Goal: Task Accomplishment & Management: Use online tool/utility

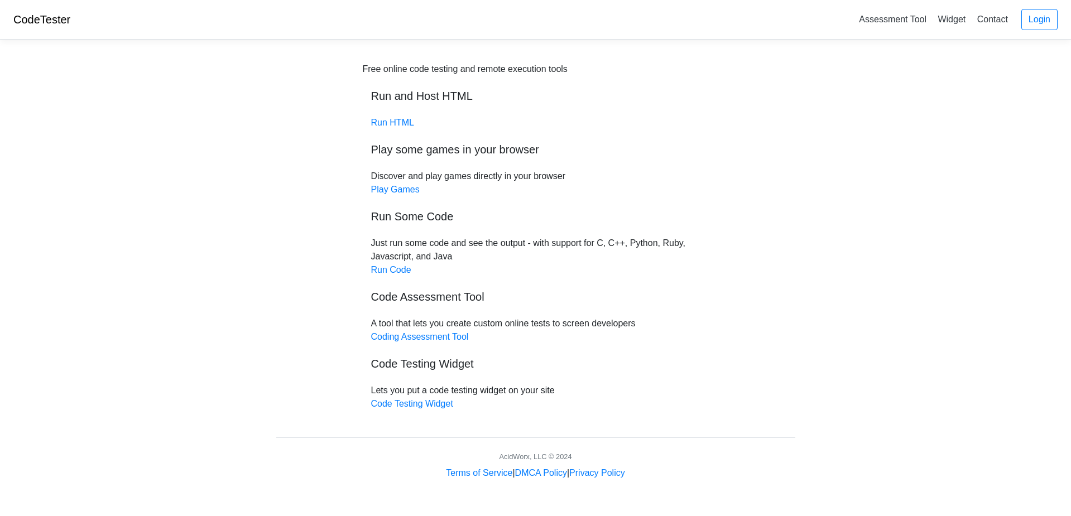
click at [396, 277] on div "Free online code testing and remote execution tools Run and Host HTML Run HTML …" at bounding box center [536, 237] width 346 height 348
click at [403, 270] on link "Run Code" at bounding box center [391, 269] width 40 height 9
click at [394, 121] on link "Run HTML" at bounding box center [392, 122] width 43 height 9
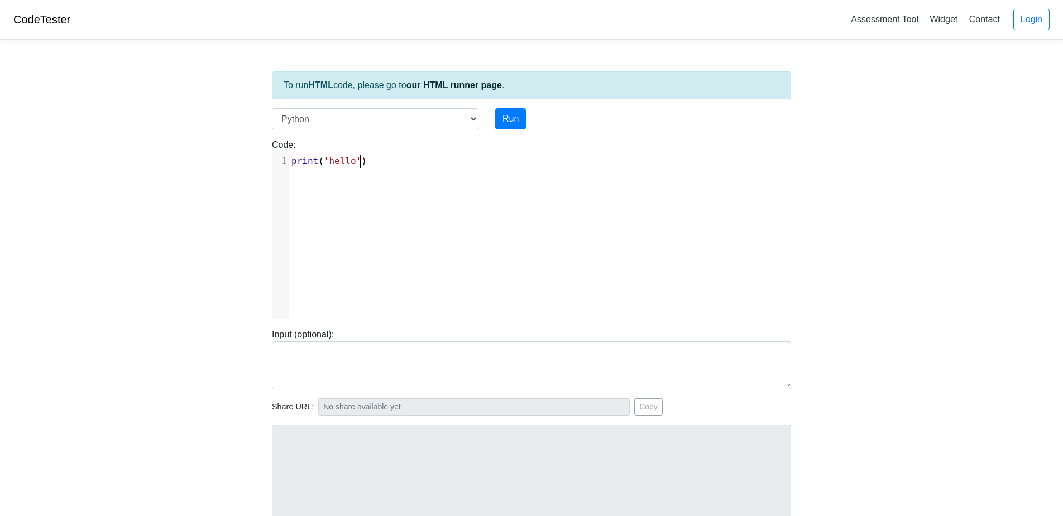
scroll to position [4, 0]
type textarea "print('hello')"
drag, startPoint x: 406, startPoint y: 156, endPoint x: 274, endPoint y: 166, distance: 132.7
click at [266, 165] on div "Code: print('hello') print('hello') x 1 print ( 'hello' )" at bounding box center [532, 228] width 536 height 181
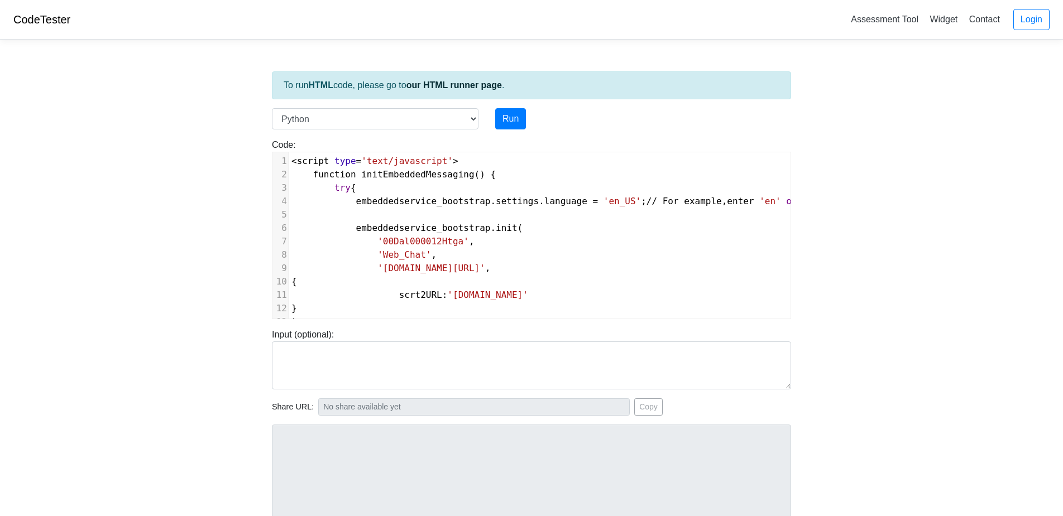
scroll to position [128, 0]
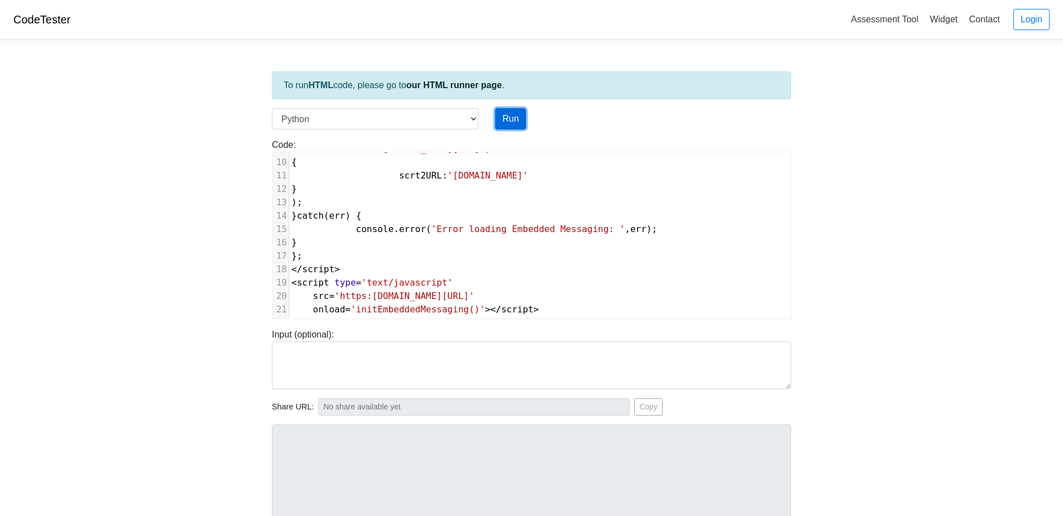
click at [514, 118] on button "Run" at bounding box center [510, 118] width 31 height 21
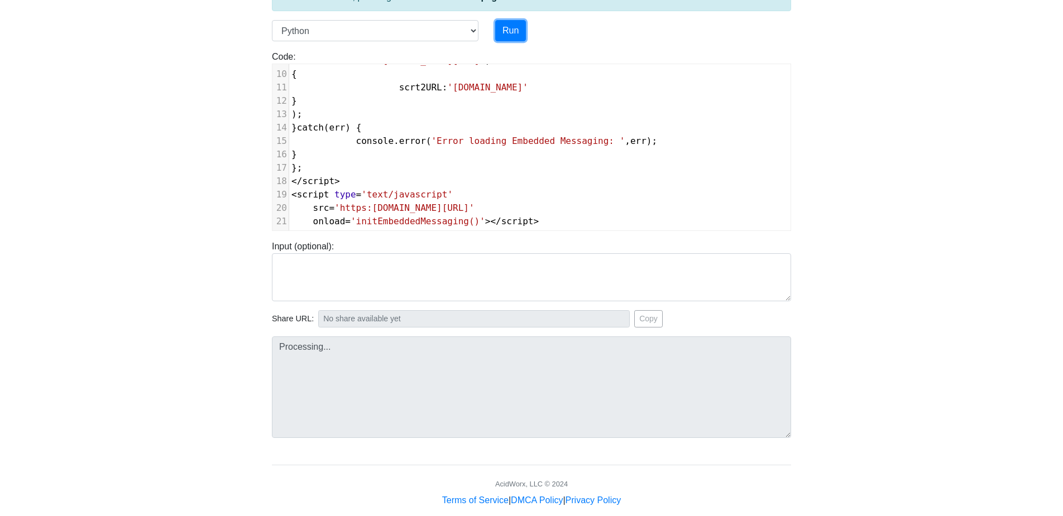
scroll to position [106, 0]
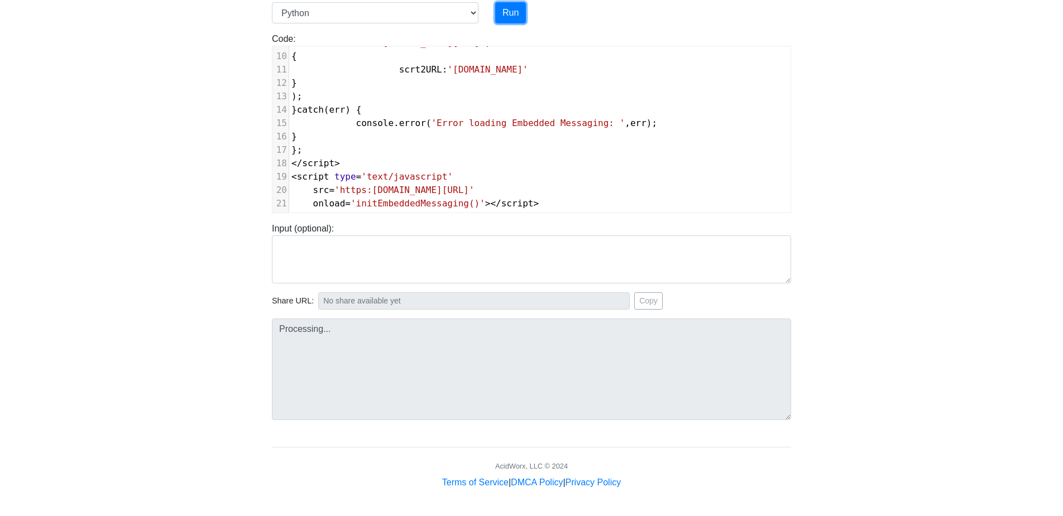
type input "https://codetester.io/runner?s=j2XjVEMoXy"
type textarea "Submission status: Runtime Error (NZEC) Stderr: File "script.py", line 1 <scrip…"
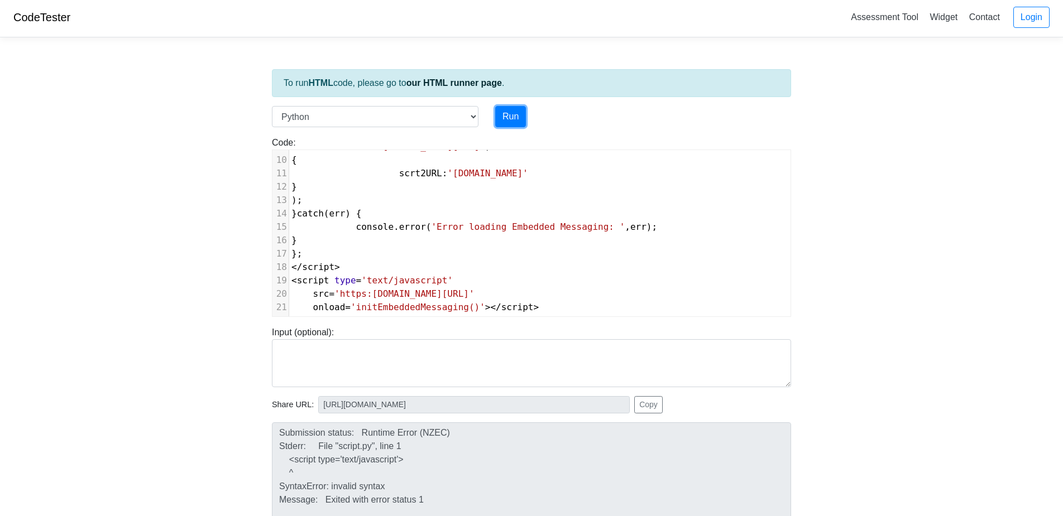
scroll to position [0, 0]
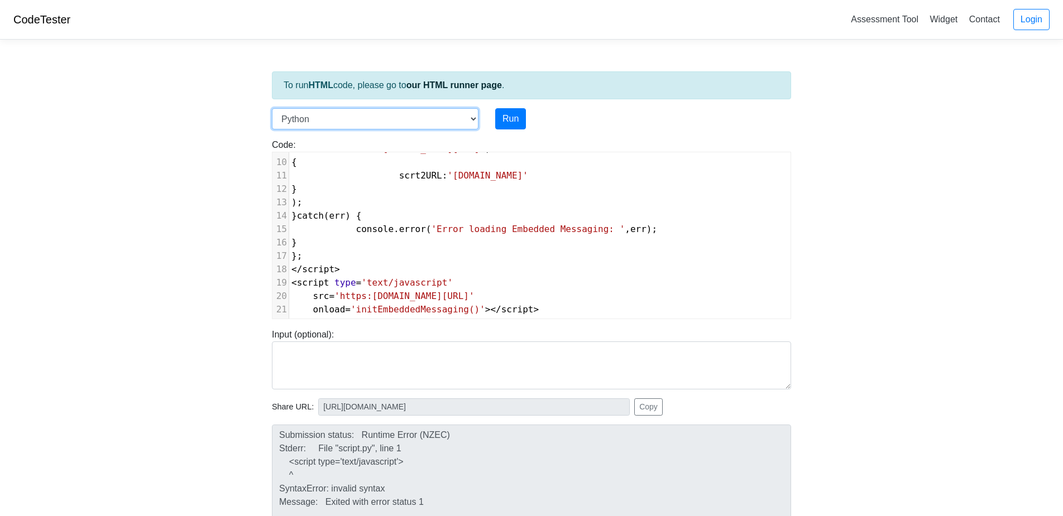
click at [423, 114] on select "C C++ Go Java Javascript Python Ruby" at bounding box center [375, 118] width 207 height 21
click at [213, 155] on body "CodeTester Assessment Tool Widget Contact Login To run HTML code, please go to …" at bounding box center [531, 298] width 1063 height 596
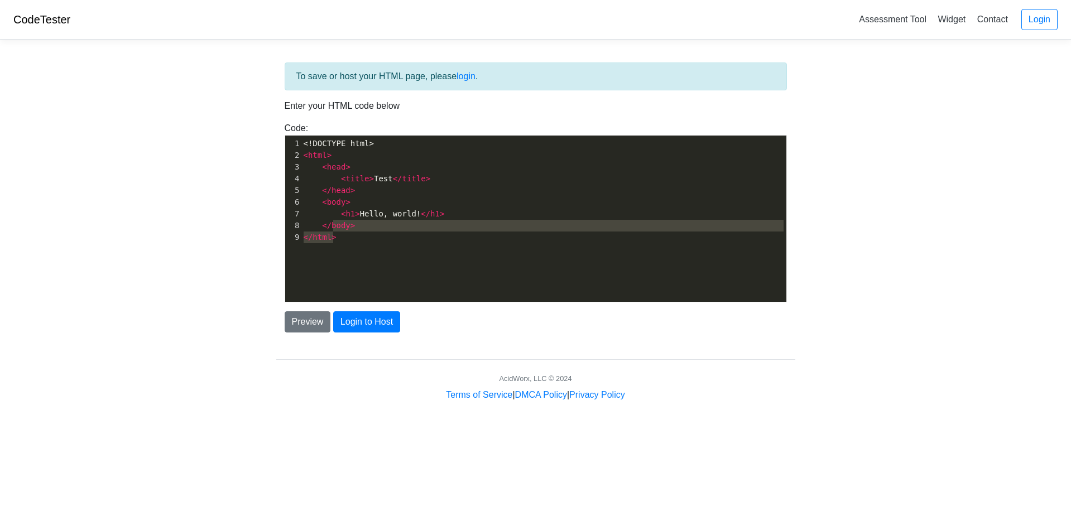
scroll to position [4, 0]
type textarea "<!DOCTYPE html> <html> <head> <title>Test</title> </head> <body> <h1>Hello, wor…"
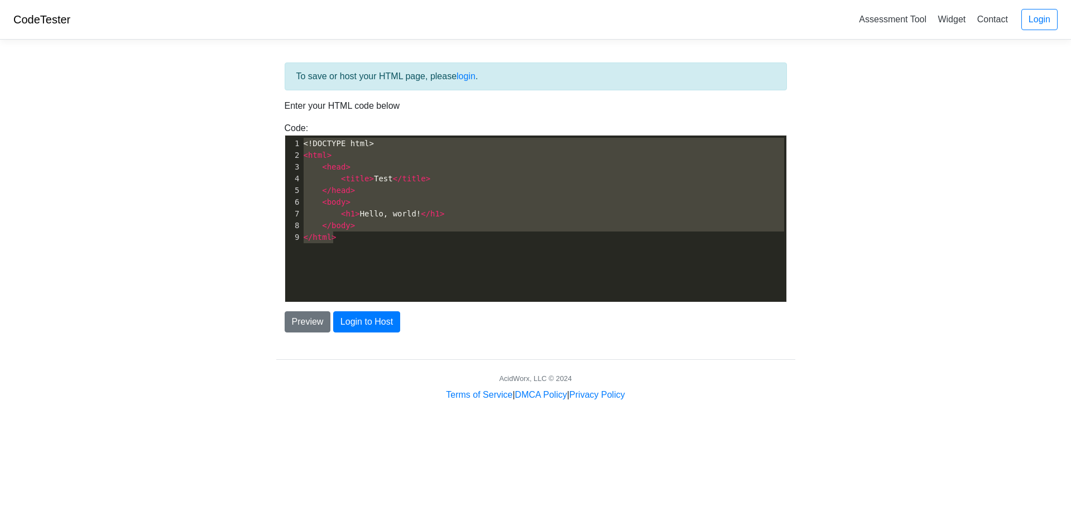
drag, startPoint x: 340, startPoint y: 231, endPoint x: 258, endPoint y: 121, distance: 137.2
click at [258, 121] on body "CodeTester Assessment Tool Widget Contact Login To save or host your HTML page,…" at bounding box center [535, 201] width 1071 height 402
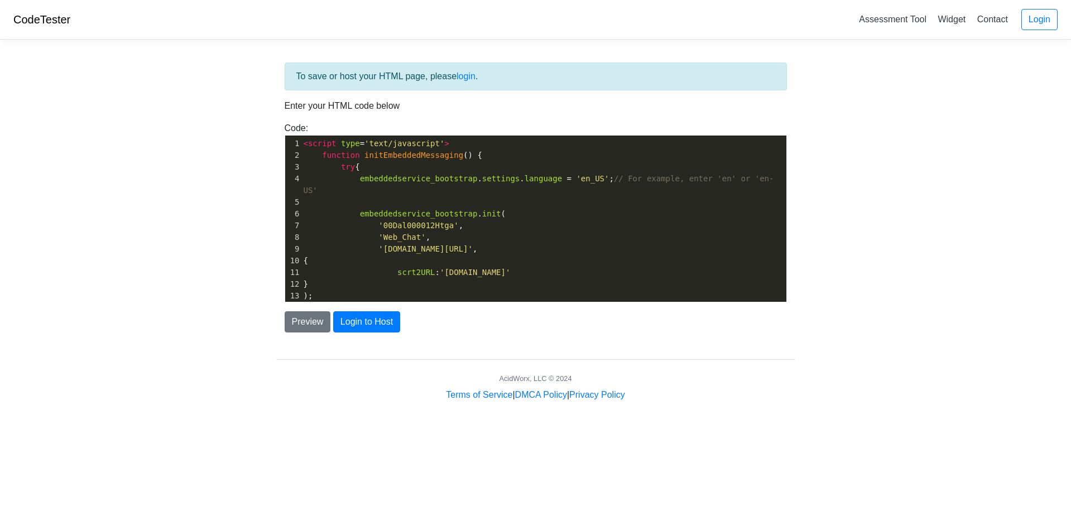
scroll to position [76, 0]
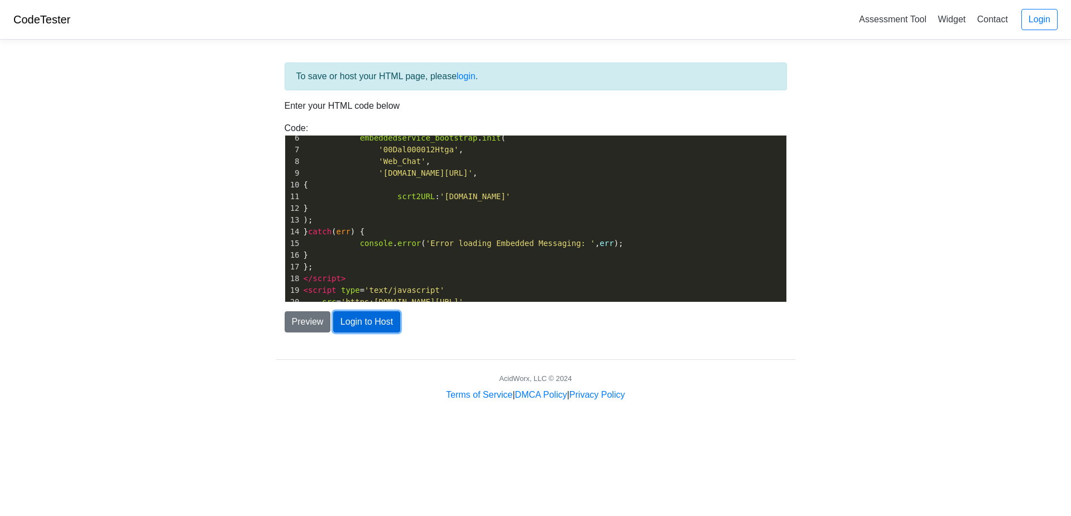
click at [353, 326] on button "Login to Host" at bounding box center [366, 322] width 67 height 21
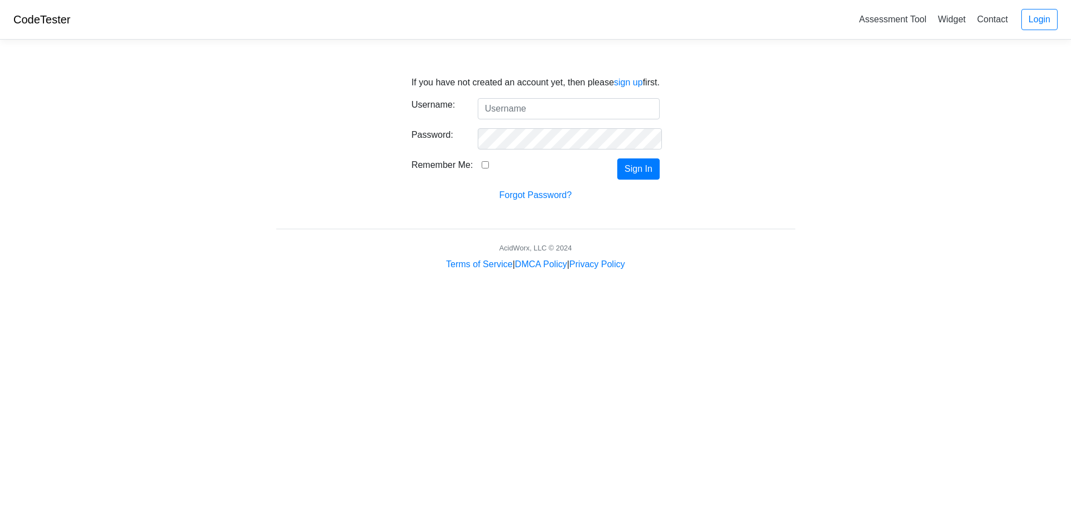
click at [521, 107] on input "Username:" at bounding box center [569, 108] width 182 height 21
type input "[EMAIL_ADDRESS][DOMAIN_NAME]"
click at [478, 150] on div at bounding box center [478, 150] width 0 height 0
click at [648, 170] on button "Sign In" at bounding box center [639, 169] width 42 height 21
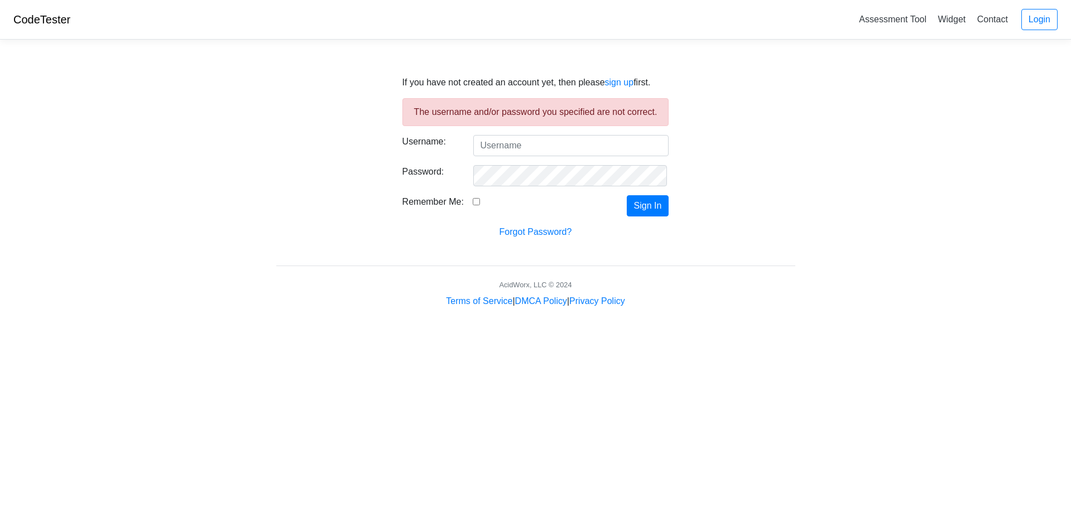
click at [729, 216] on div "If you have not created an account yet, then please sign up first. The username…" at bounding box center [536, 151] width 536 height 176
drag, startPoint x: 788, startPoint y: 230, endPoint x: 821, endPoint y: 200, distance: 44.7
click at [789, 229] on div "If you have not created an account yet, then please sign up first. The username…" at bounding box center [536, 151] width 536 height 176
click at [621, 84] on link "sign up" at bounding box center [619, 82] width 29 height 9
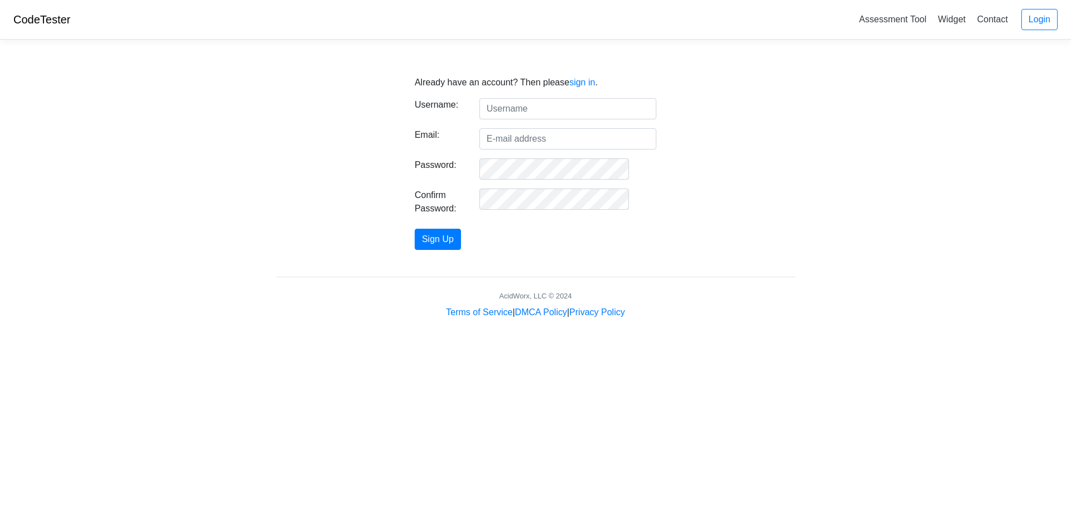
click at [546, 107] on input "text" at bounding box center [568, 108] width 177 height 21
type input "[EMAIL_ADDRESS][DOMAIN_NAME]"
click at [535, 139] on input "Email:" at bounding box center [568, 138] width 177 height 21
type input "rob@hozio.com"
drag, startPoint x: 353, startPoint y: 177, endPoint x: 468, endPoint y: 202, distance: 118.2
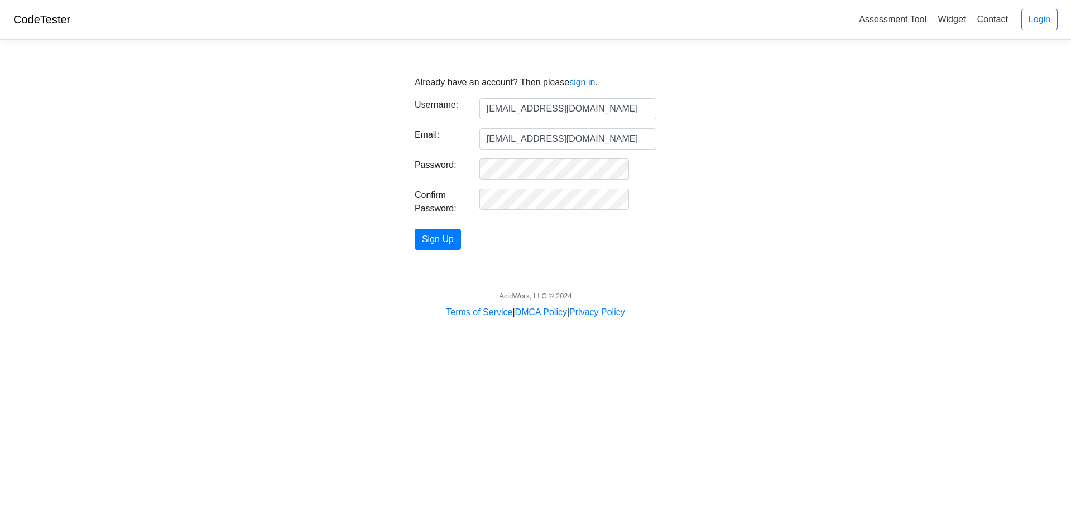
click at [355, 177] on div "Already have an account? Then please sign in . Username: rob@hozio.com Email: r…" at bounding box center [536, 157] width 536 height 188
click at [526, 212] on div at bounding box center [568, 204] width 194 height 31
click at [452, 242] on button "Sign Up" at bounding box center [438, 239] width 46 height 21
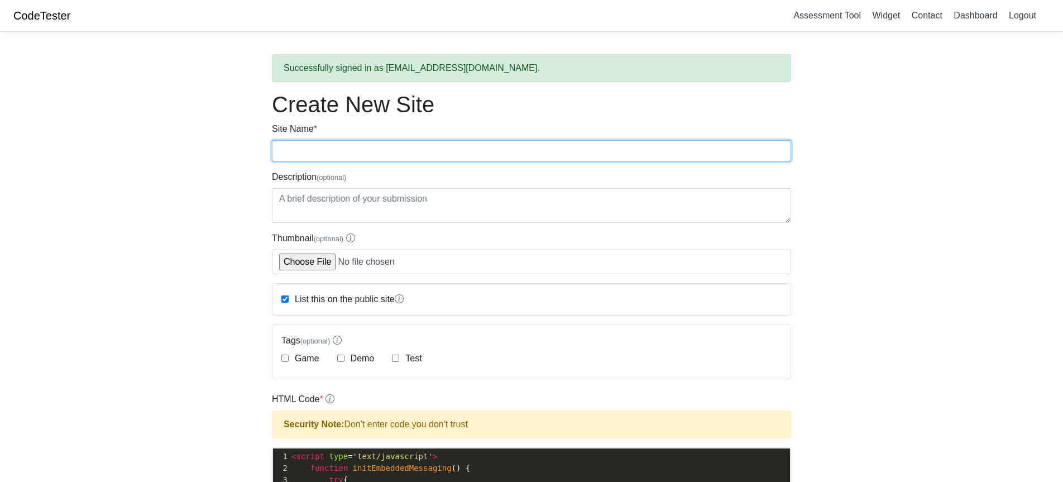
click at [341, 141] on input "Site Name *" at bounding box center [531, 150] width 519 height 21
type input "test"
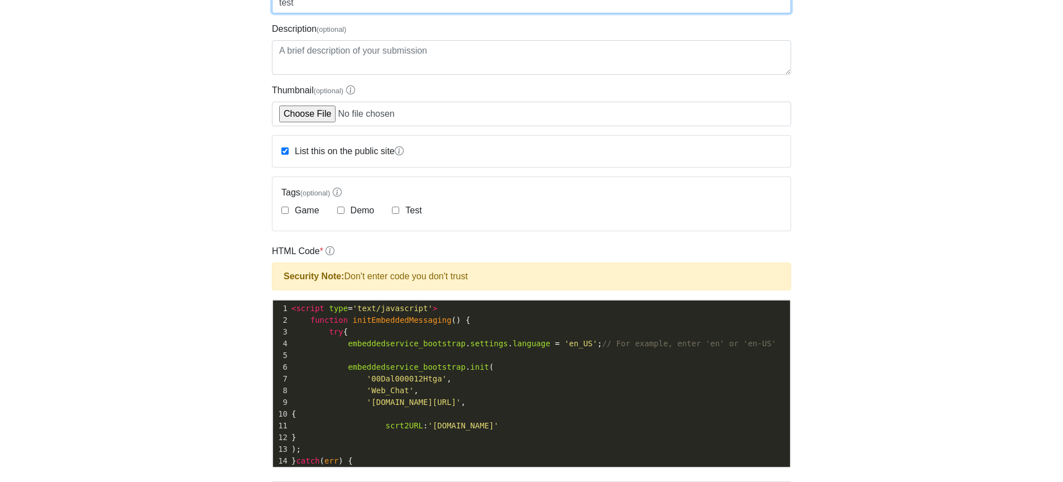
scroll to position [168, 0]
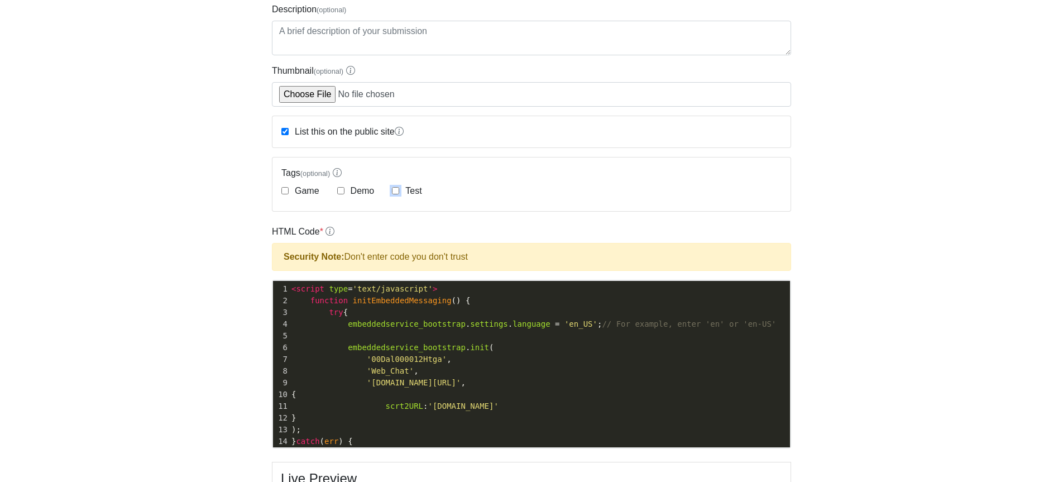
click at [398, 193] on input "Test" at bounding box center [395, 190] width 7 height 7
checkbox input "true"
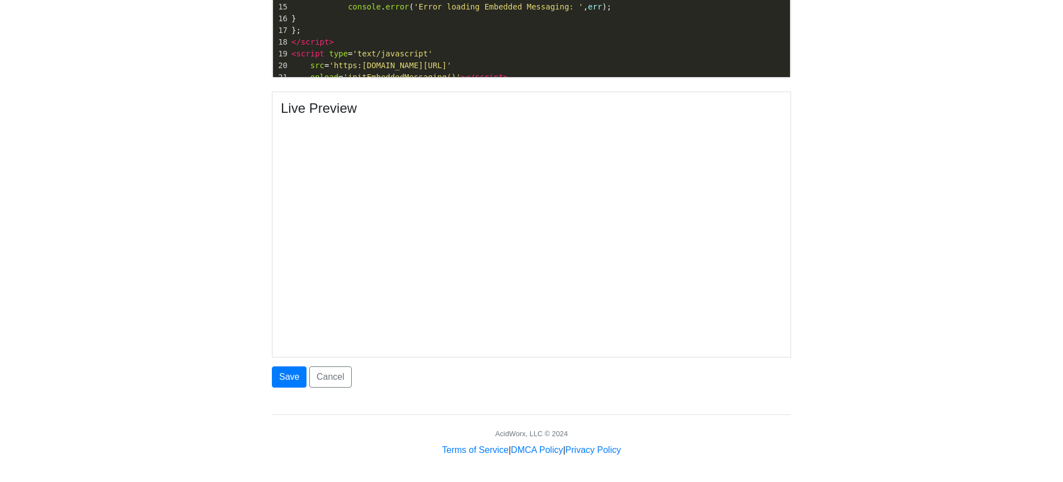
scroll to position [539, 0]
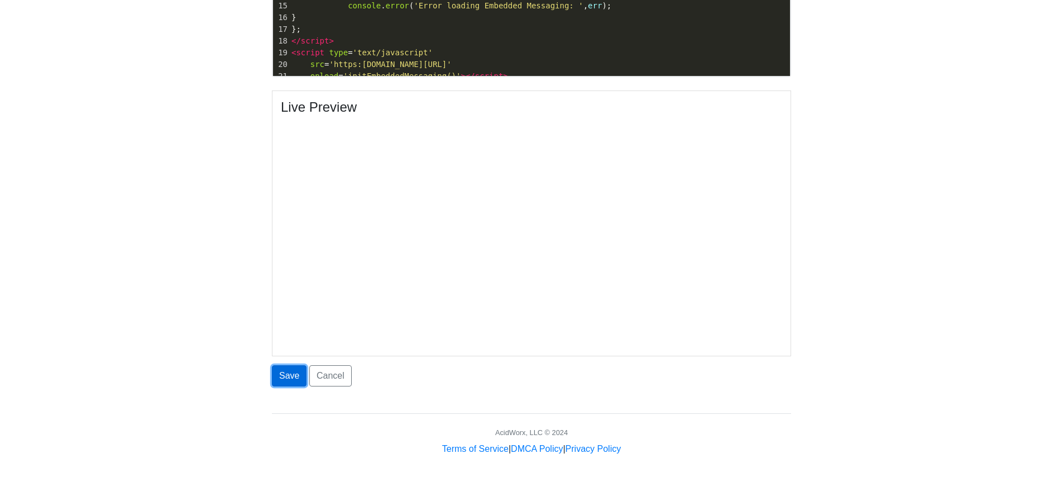
click at [288, 379] on button "Save" at bounding box center [289, 375] width 35 height 21
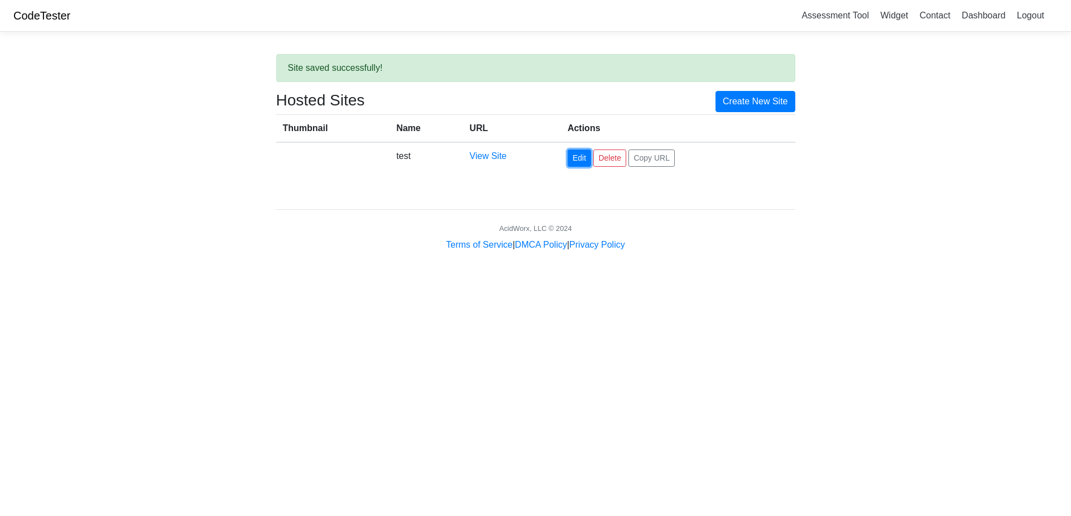
click at [582, 159] on link "Edit" at bounding box center [579, 158] width 23 height 17
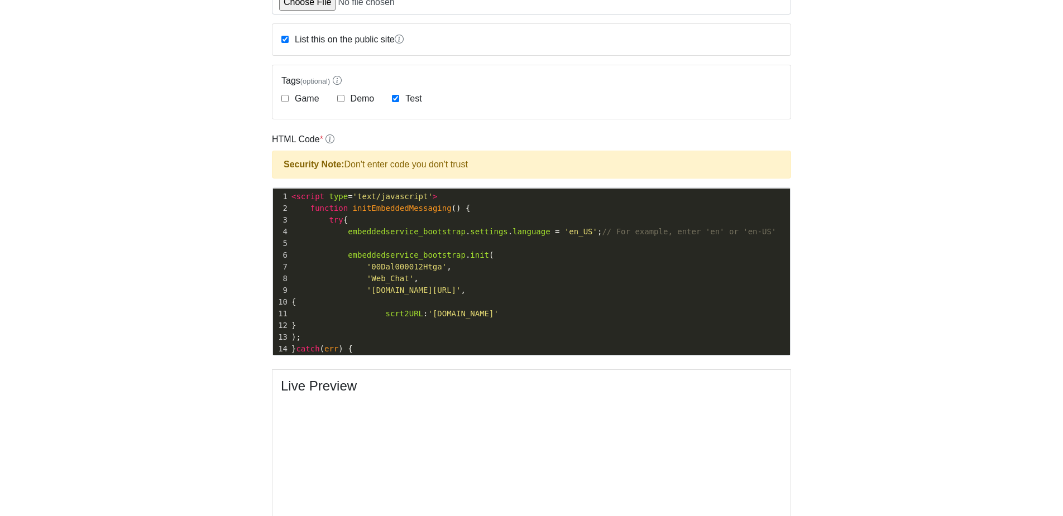
scroll to position [168, 0]
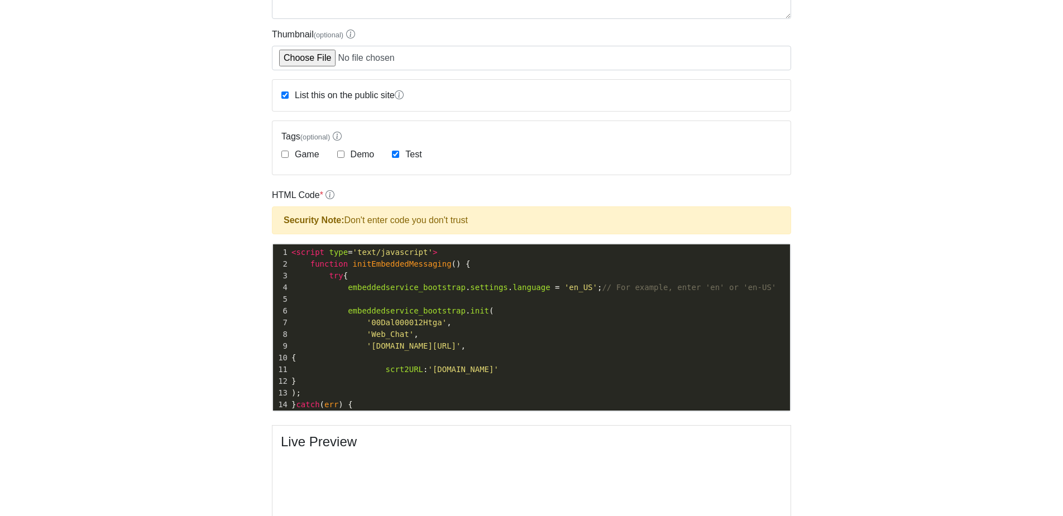
click at [289, 94] on div "List this on the public site" at bounding box center [342, 95] width 122 height 13
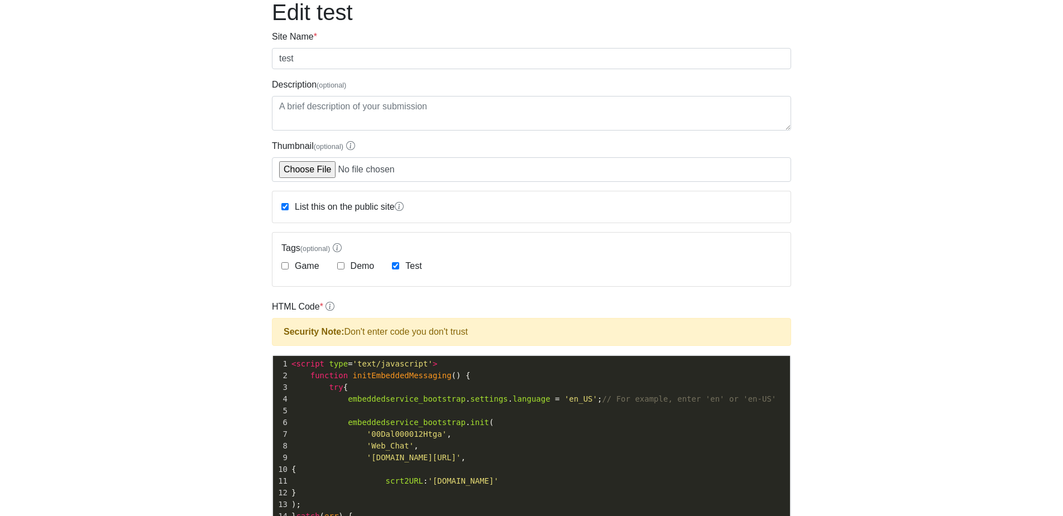
scroll to position [0, 0]
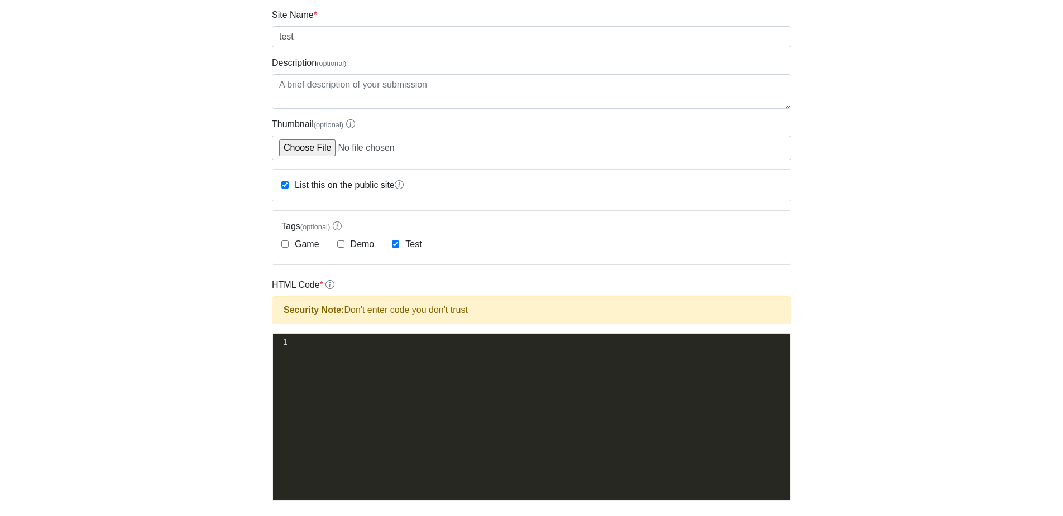
scroll to position [77, 0]
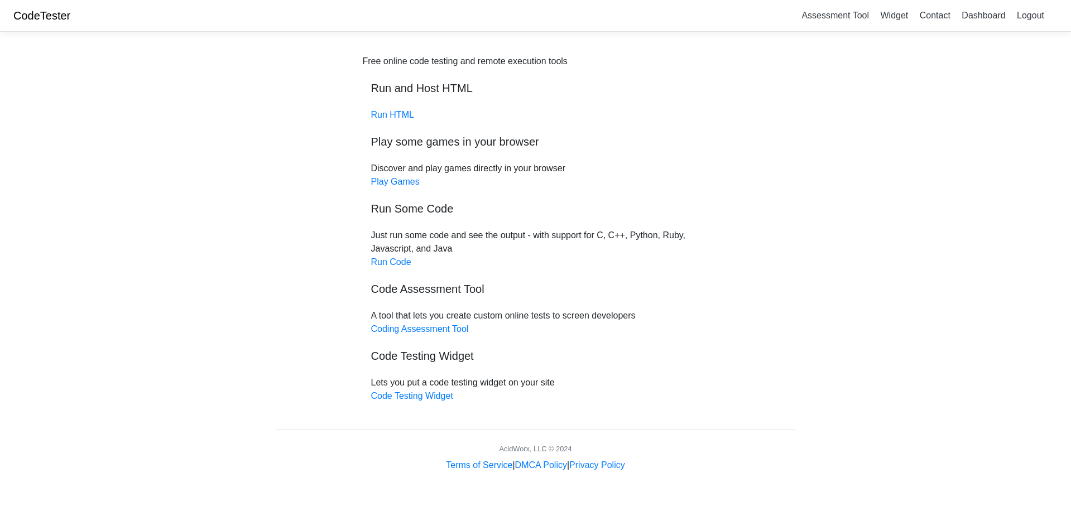
click at [395, 188] on div "Free online code testing and remote execution tools Run and Host HTML Run HTML …" at bounding box center [536, 229] width 346 height 348
click at [395, 184] on link "Play Games" at bounding box center [395, 181] width 49 height 9
click at [392, 262] on link "Run Code" at bounding box center [391, 261] width 40 height 9
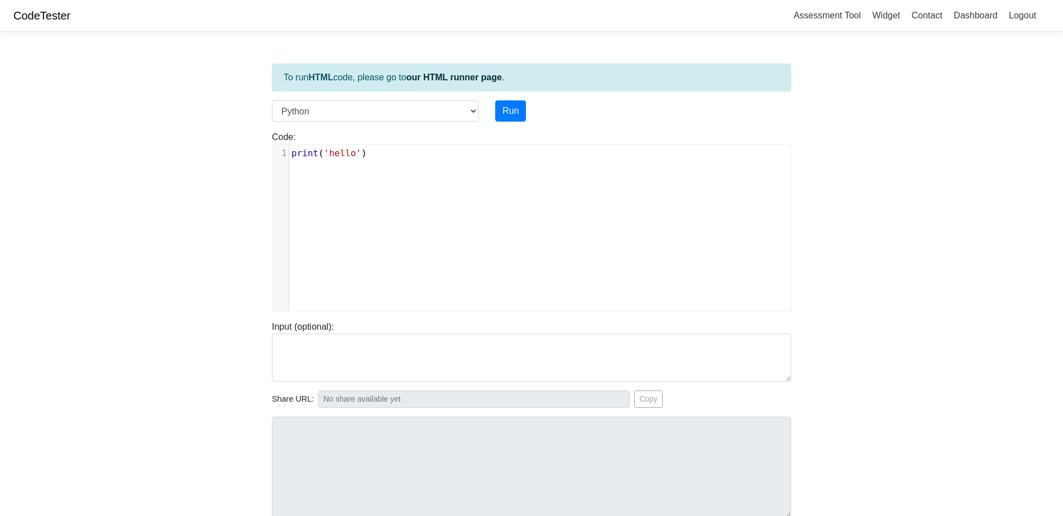
scroll to position [4, 0]
type textarea "print('hello')"
drag, startPoint x: 382, startPoint y: 156, endPoint x: 289, endPoint y: 149, distance: 93.5
click at [289, 149] on div "x 1 print ( 'hello' )" at bounding box center [539, 236] width 535 height 183
click at [468, 113] on select "C C++ Go Java Javascript Python Ruby" at bounding box center [375, 111] width 207 height 21
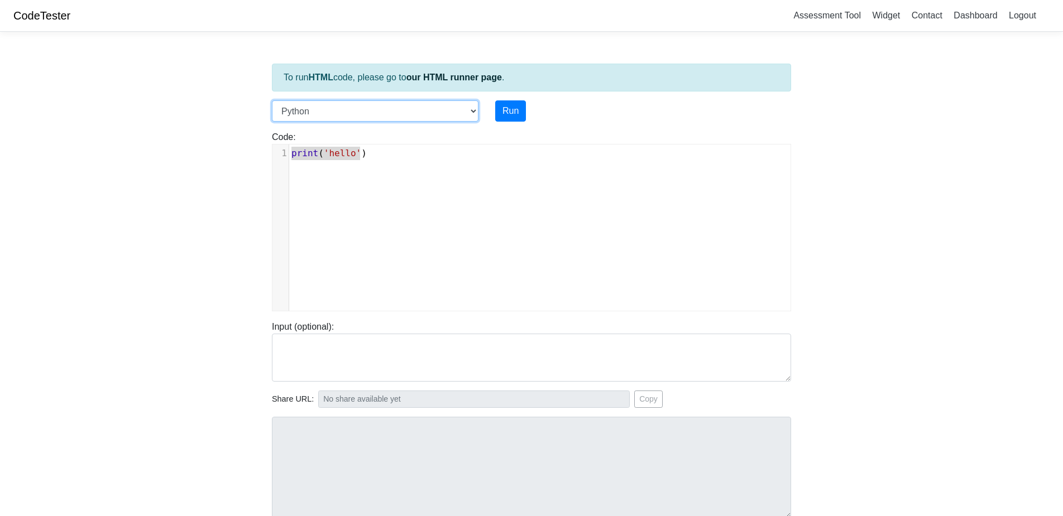
select select "javascript"
click at [272, 101] on select "C C++ Go Java Javascript Python Ruby" at bounding box center [375, 111] width 207 height 21
type textarea "console.log("hello")"
drag, startPoint x: 401, startPoint y: 158, endPoint x: 254, endPoint y: 150, distance: 147.6
click at [254, 150] on body "CodeTester Assessment Tool Widget Contact Dashboard Logout To run HTML code, pl…" at bounding box center [531, 294] width 1063 height 588
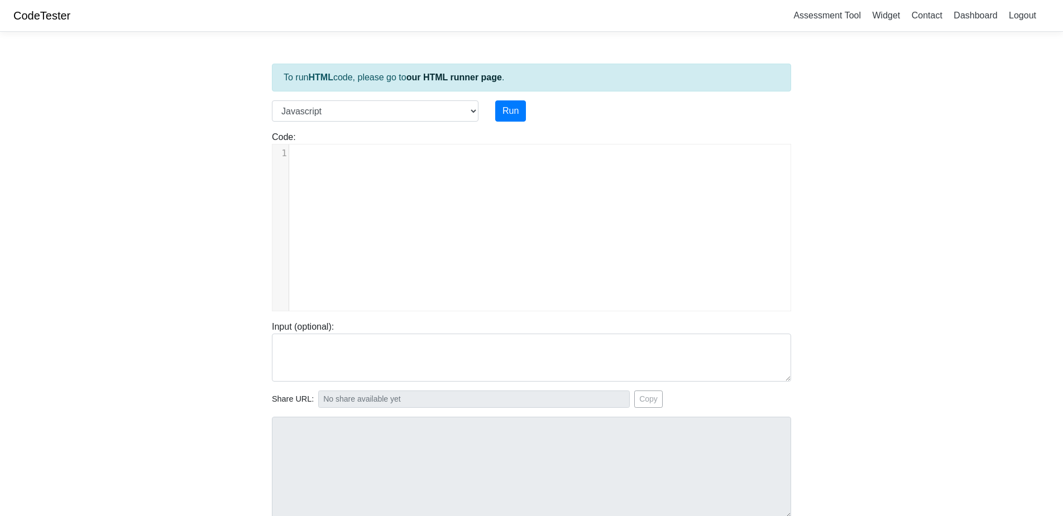
click at [324, 163] on div "x 1" at bounding box center [539, 236] width 535 height 183
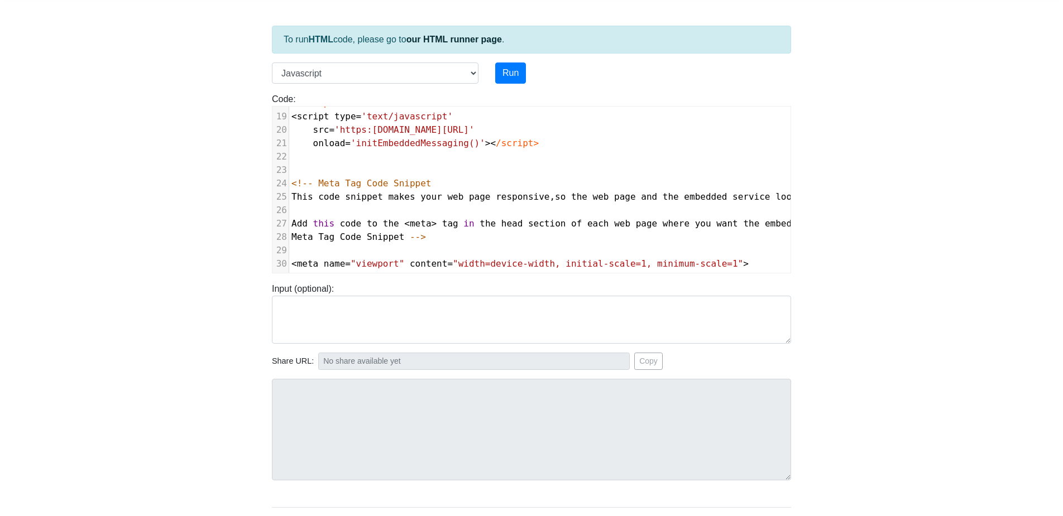
scroll to position [98, 0]
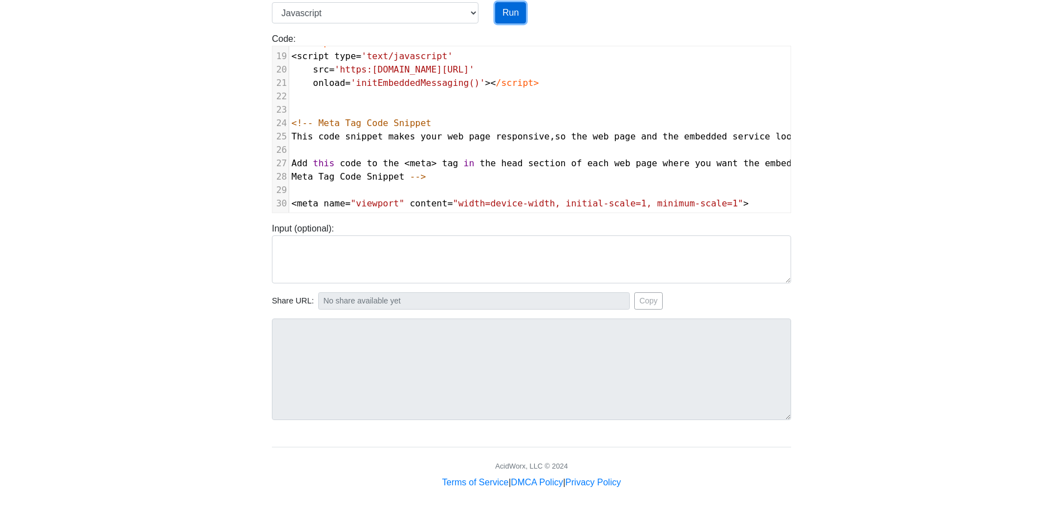
click at [518, 10] on button "Run" at bounding box center [510, 12] width 31 height 21
type input "[URL][DOMAIN_NAME]"
type textarea "Submission status: Runtime Error (NZEC) Stderr: /box/script.js:1 <script type='…"
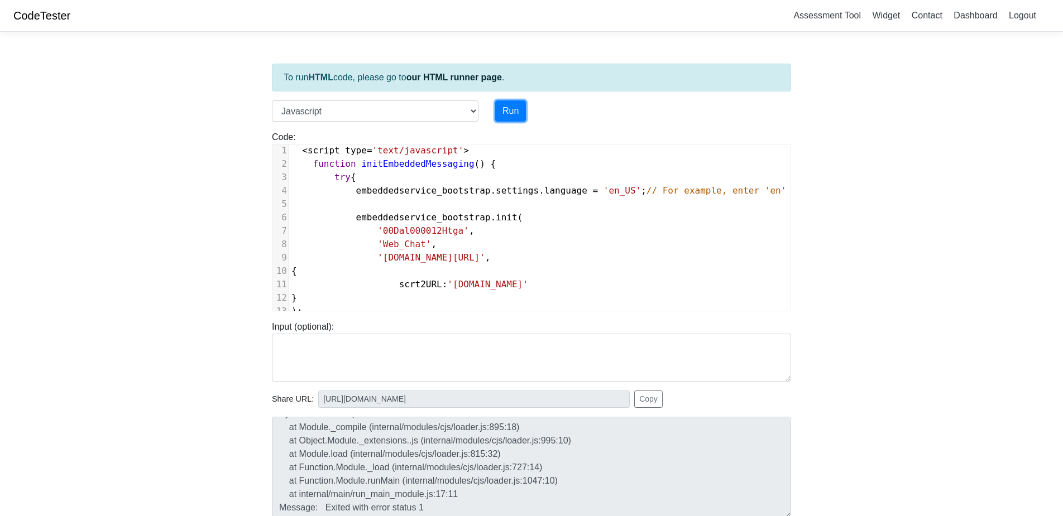
scroll to position [1, 0]
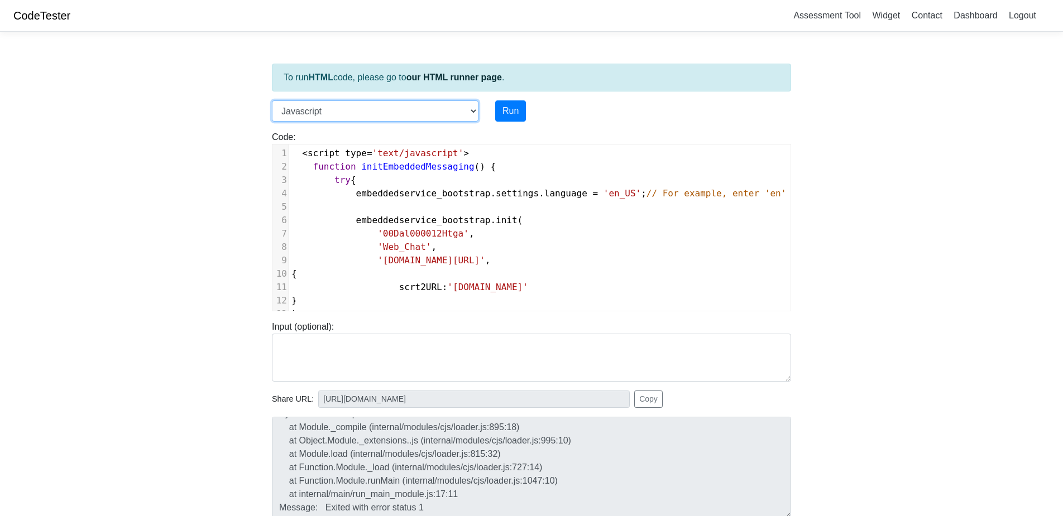
click at [471, 113] on select "C C++ Go Java Javascript Python Ruby" at bounding box center [375, 111] width 207 height 21
click at [243, 127] on body "CodeTester Assessment Tool Widget Contact Dashboard Logout To run HTML code, pl…" at bounding box center [531, 294] width 1063 height 588
